Goal: Navigation & Orientation: Understand site structure

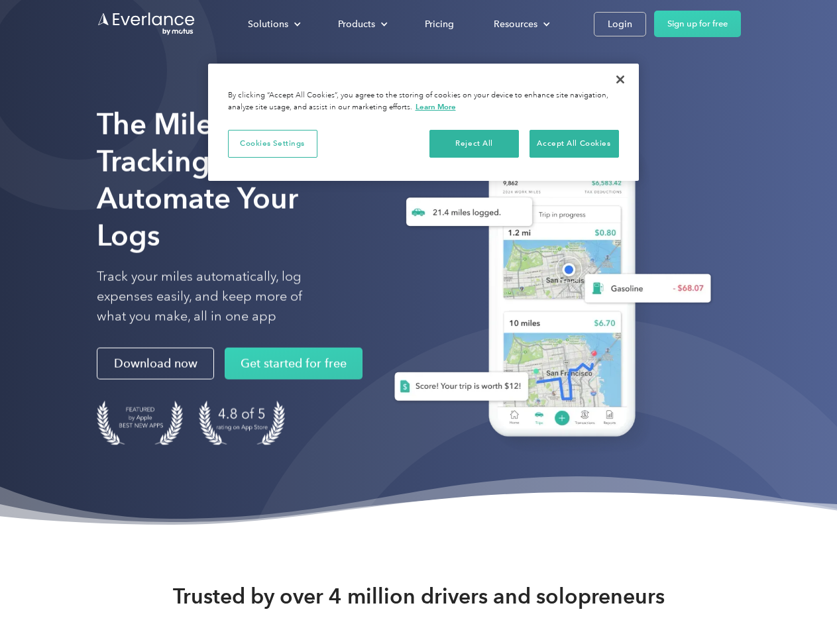
click at [274, 24] on div "Solutions" at bounding box center [268, 24] width 40 height 17
click at [361, 24] on div "Products" at bounding box center [356, 24] width 37 height 17
click at [520, 24] on div "Resources" at bounding box center [516, 24] width 44 height 17
click at [272, 143] on button "Cookies Settings" at bounding box center [272, 144] width 89 height 28
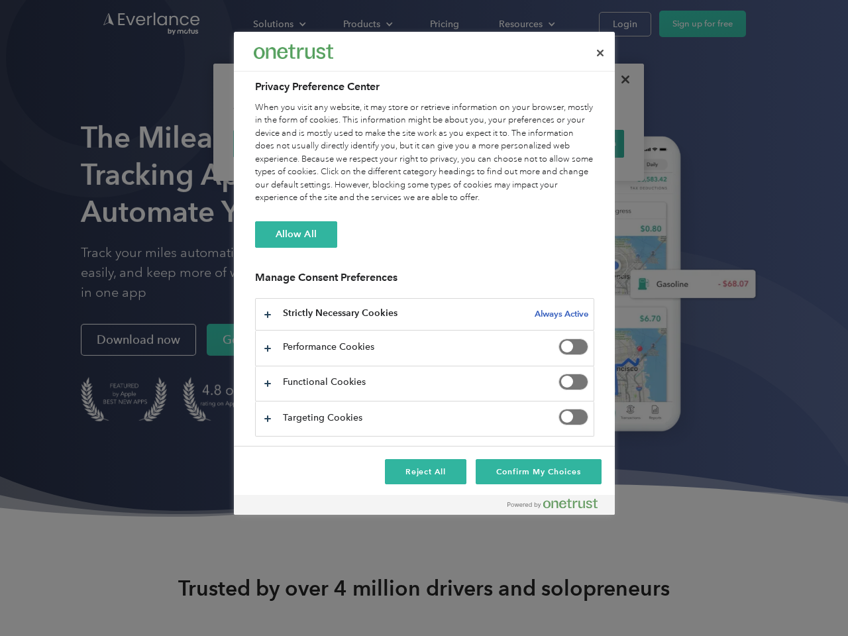
click at [474, 143] on div "When you visit any website, it may store or retrieve information on your browse…" at bounding box center [424, 152] width 339 height 103
click at [574, 143] on div "When you visit any website, it may store or retrieve information on your browse…" at bounding box center [424, 152] width 339 height 103
click at [620, 80] on div at bounding box center [424, 318] width 848 height 636
